Goal: Navigation & Orientation: Find specific page/section

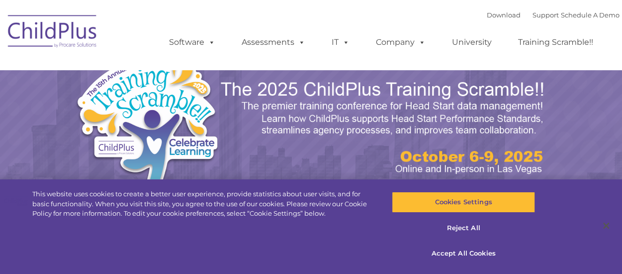
select select "MEDIUM"
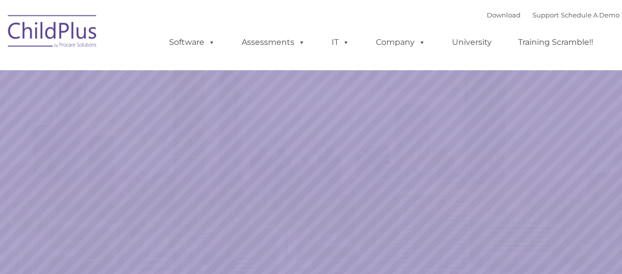
select select "MEDIUM"
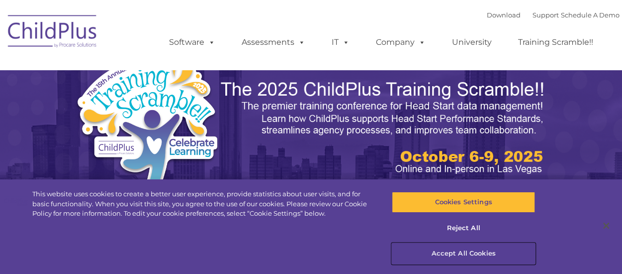
click at [466, 250] on button "Accept All Cookies" at bounding box center [463, 253] width 143 height 21
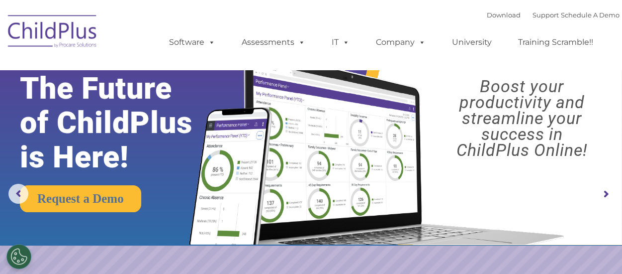
click at [608, 198] on rs-arrow at bounding box center [606, 194] width 20 height 20
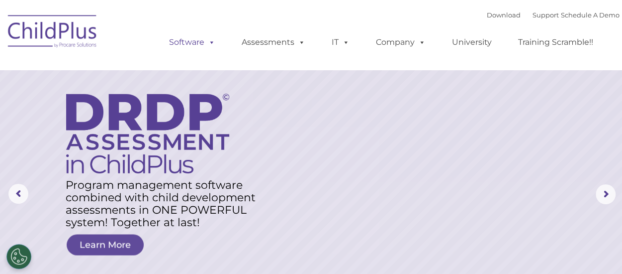
click at [198, 36] on link "Software" at bounding box center [192, 42] width 66 height 20
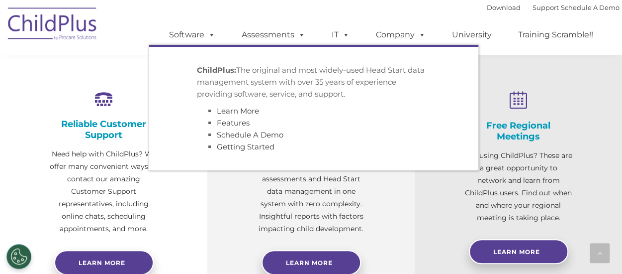
scroll to position [357, 0]
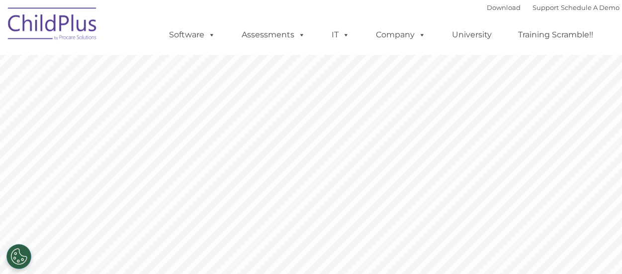
click at [289, 16] on ul "Software ChildPlus: The original and most widely-used Head Start data managemen…" at bounding box center [384, 35] width 471 height 40
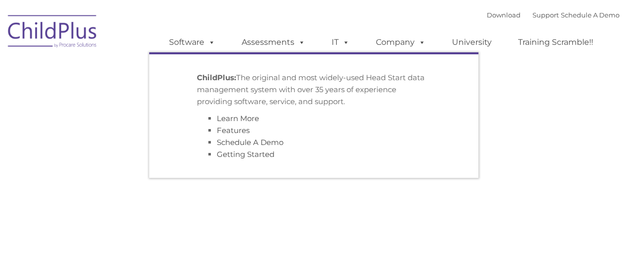
type input ""
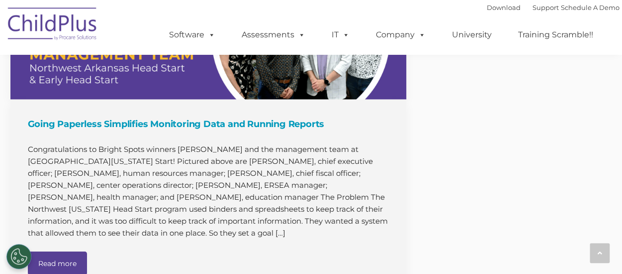
scroll to position [1050, 0]
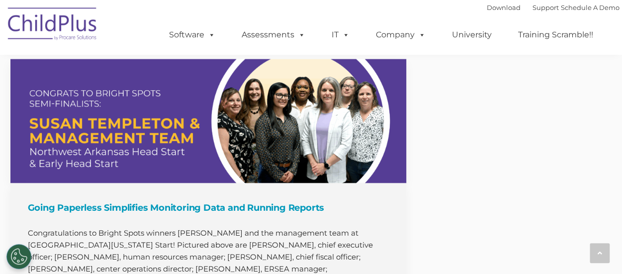
click at [74, 17] on img at bounding box center [52, 25] width 99 height 50
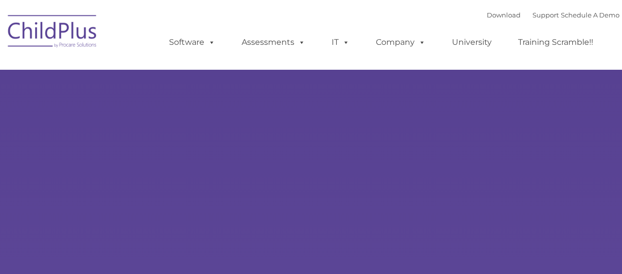
type input ""
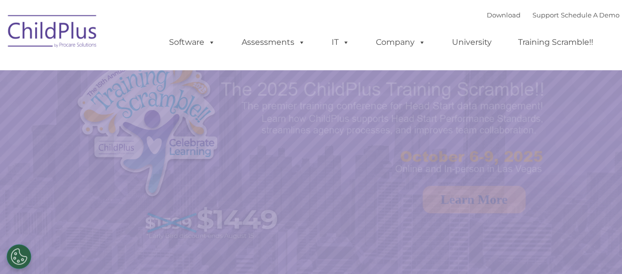
select select "MEDIUM"
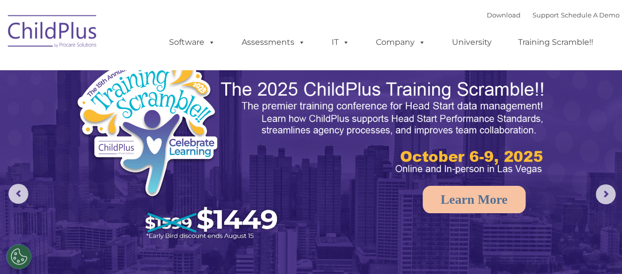
click at [49, 26] on img at bounding box center [52, 33] width 99 height 50
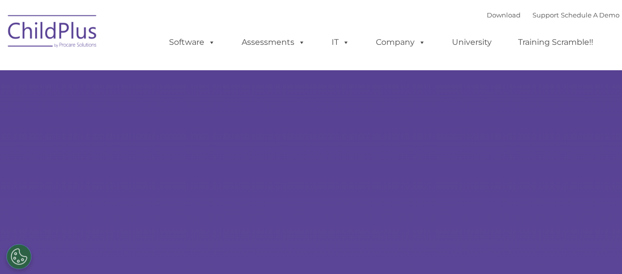
select select "MEDIUM"
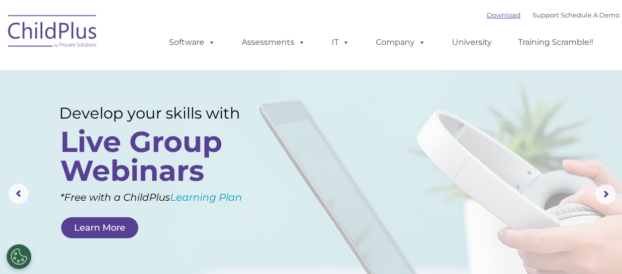
click at [490, 18] on link "Download" at bounding box center [504, 15] width 34 height 8
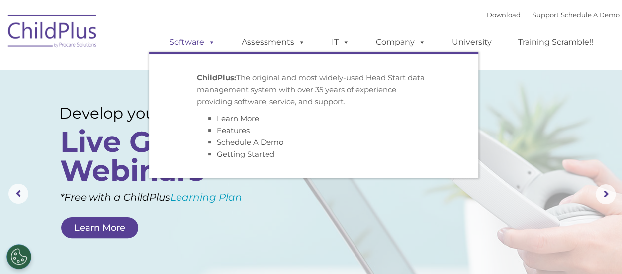
click at [179, 40] on link "Software" at bounding box center [192, 42] width 66 height 20
click at [300, 133] on li "Features" at bounding box center [324, 130] width 214 height 12
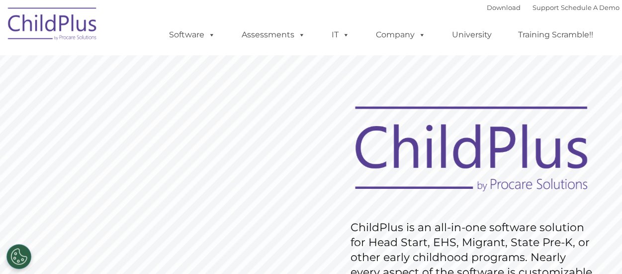
click at [83, 10] on img at bounding box center [52, 25] width 99 height 50
click at [86, 18] on img at bounding box center [52, 25] width 99 height 50
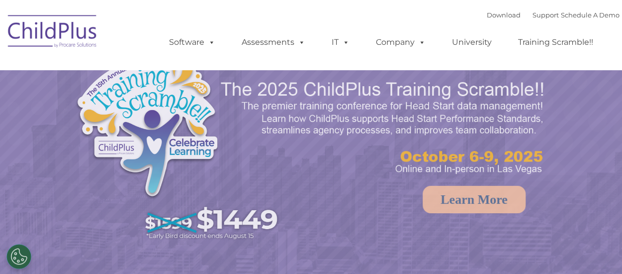
select select "MEDIUM"
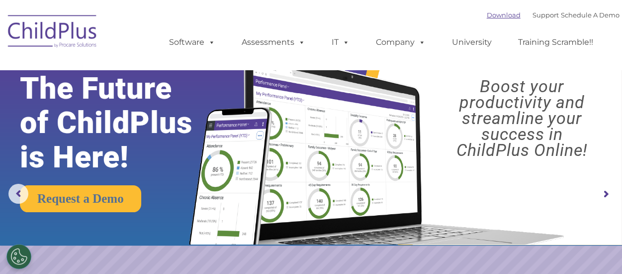
click at [487, 19] on link "Download" at bounding box center [504, 15] width 34 height 8
